Goal: Task Accomplishment & Management: Complete application form

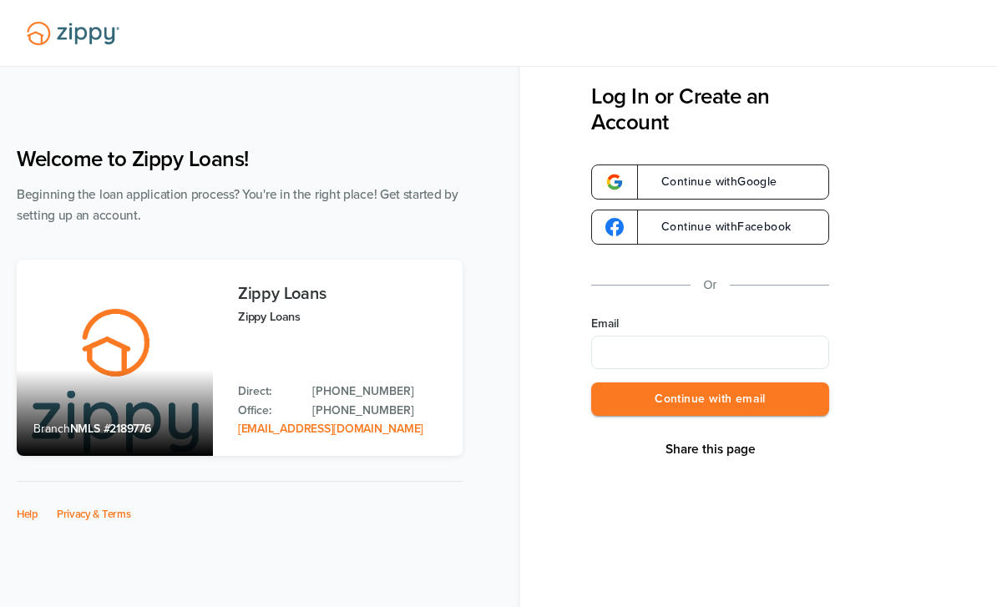
click at [680, 357] on input "Email" at bounding box center [710, 352] width 238 height 33
click at [678, 360] on input "Email" at bounding box center [710, 352] width 238 height 33
click at [682, 406] on button "Continue with email" at bounding box center [710, 399] width 238 height 34
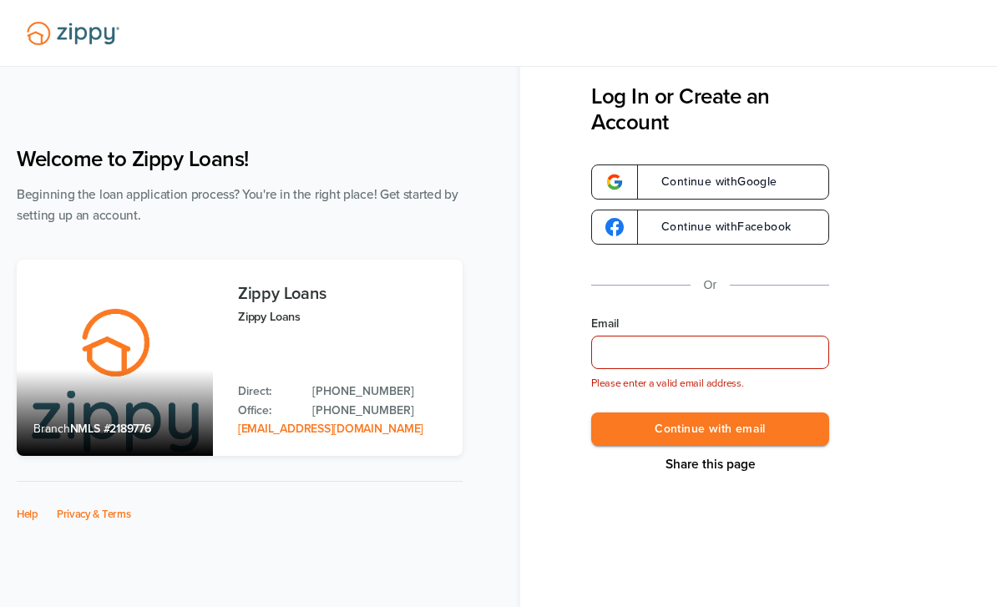
click at [645, 341] on input "Email" at bounding box center [710, 352] width 238 height 33
type input "**********"
click at [710, 430] on button "Continue with email" at bounding box center [710, 429] width 238 height 34
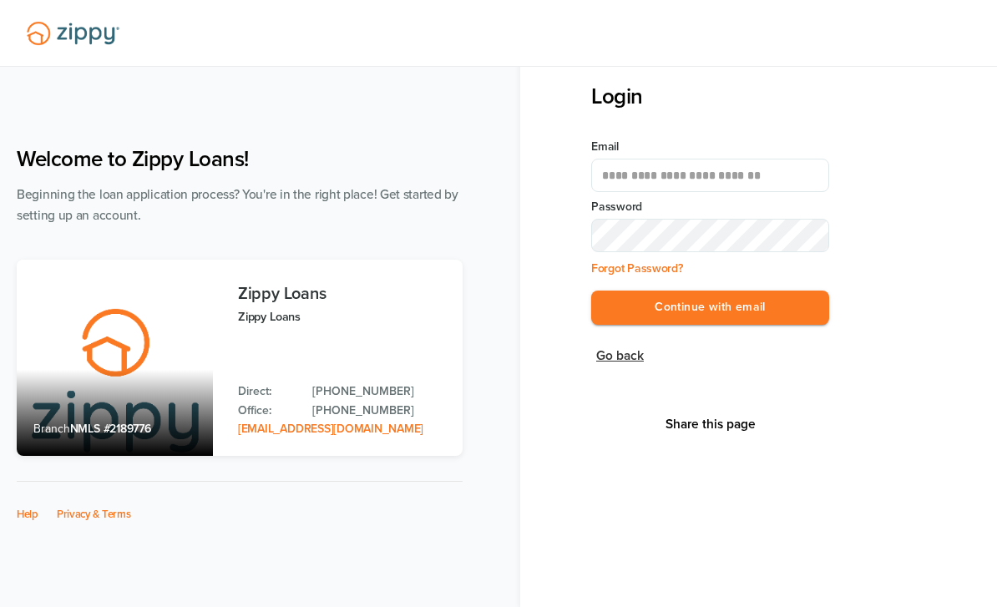
click at [710, 308] on button "Continue with email" at bounding box center [710, 307] width 238 height 34
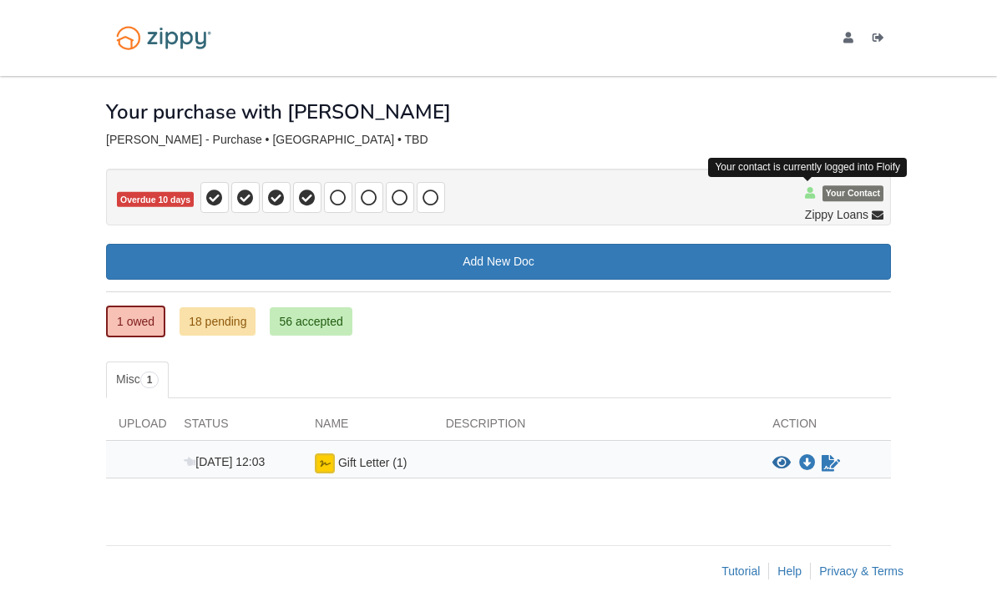
click at [809, 190] on icon at bounding box center [810, 193] width 10 height 12
click at [204, 324] on link "18 pending" at bounding box center [217, 321] width 76 height 28
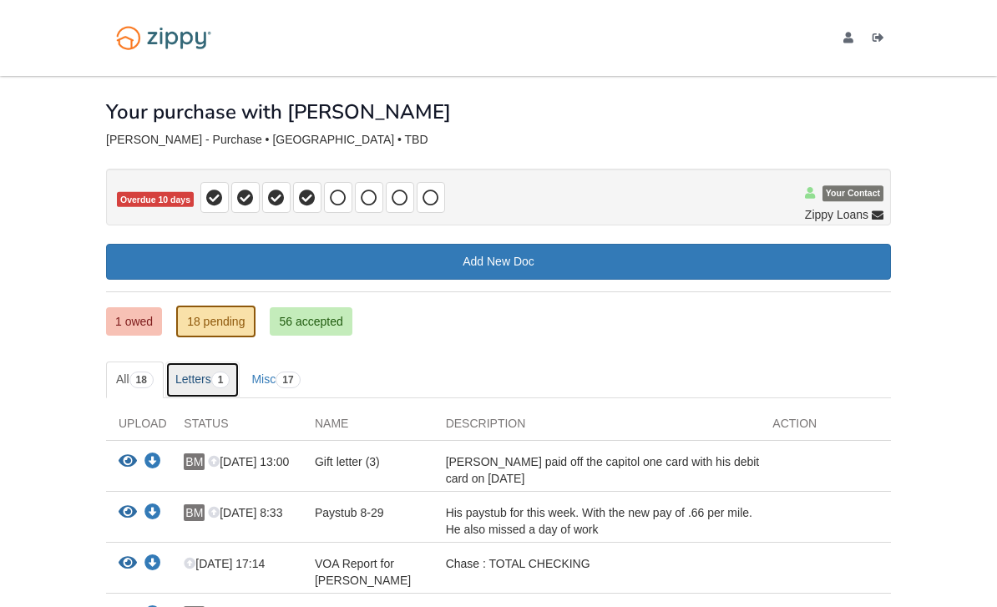
click at [203, 381] on link "Letters 1" at bounding box center [202, 379] width 75 height 37
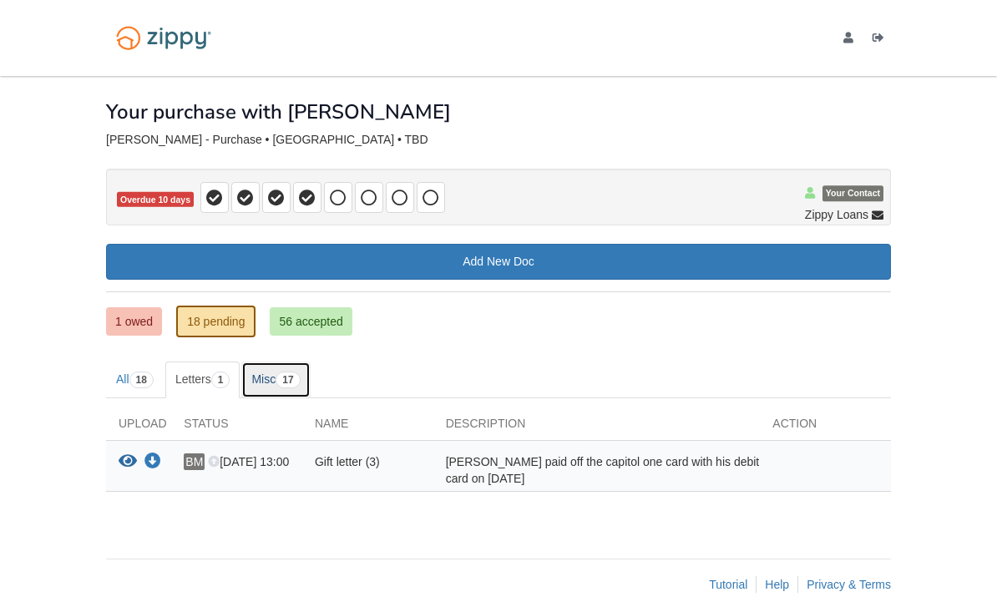
click at [294, 377] on span "17" at bounding box center [287, 379] width 24 height 17
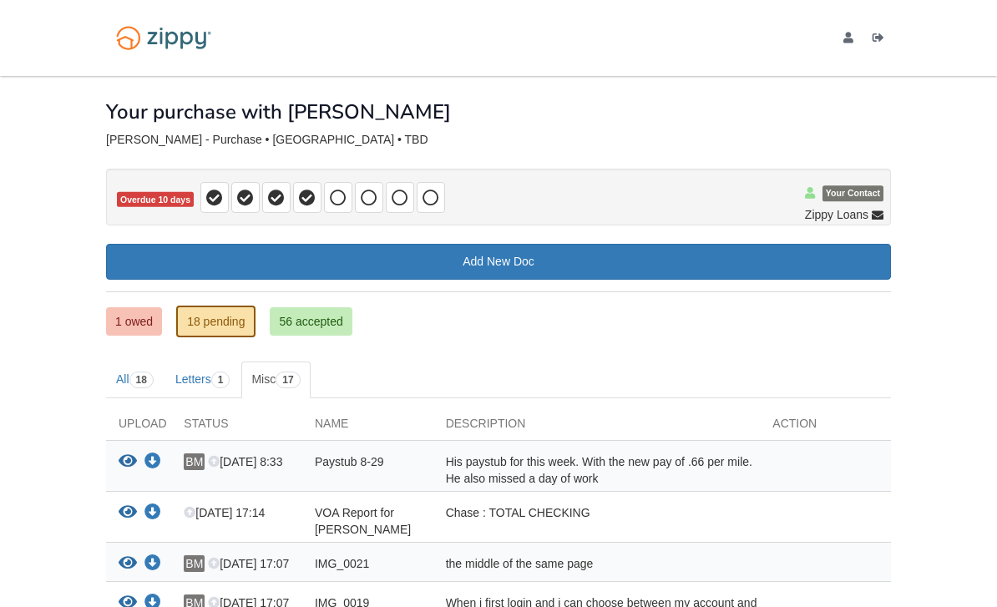
click at [311, 321] on link "56 accepted" at bounding box center [311, 321] width 82 height 28
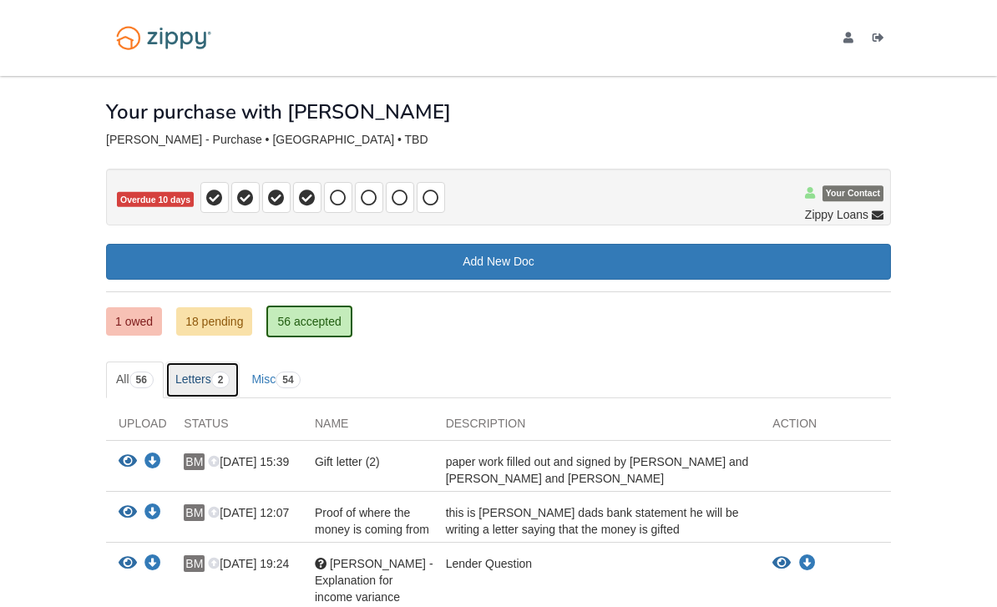
click at [211, 386] on link "Letters 2" at bounding box center [202, 379] width 75 height 37
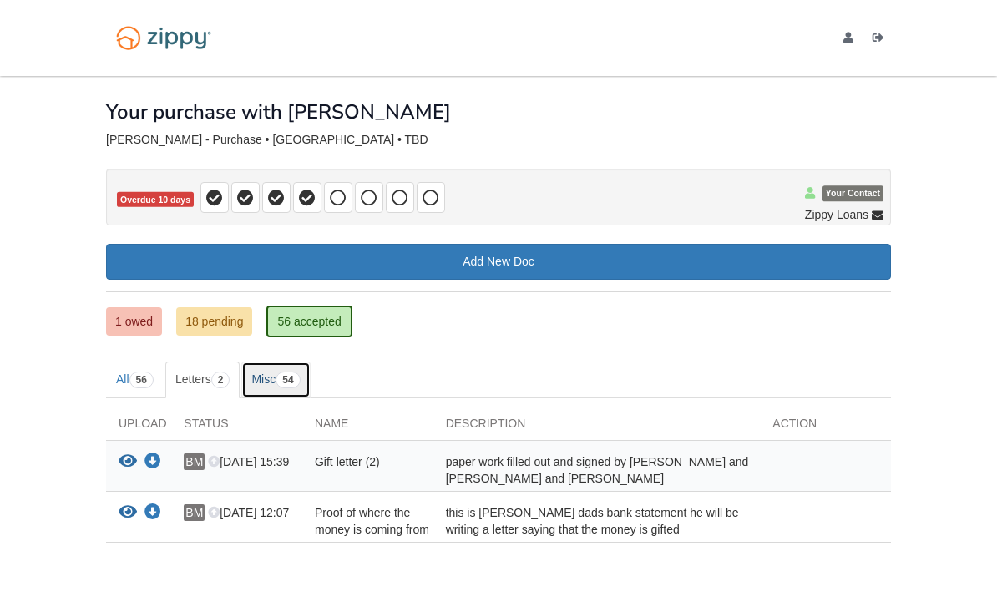
click at [289, 371] on span "54" at bounding box center [287, 379] width 24 height 17
